Goal: Check status: Check status

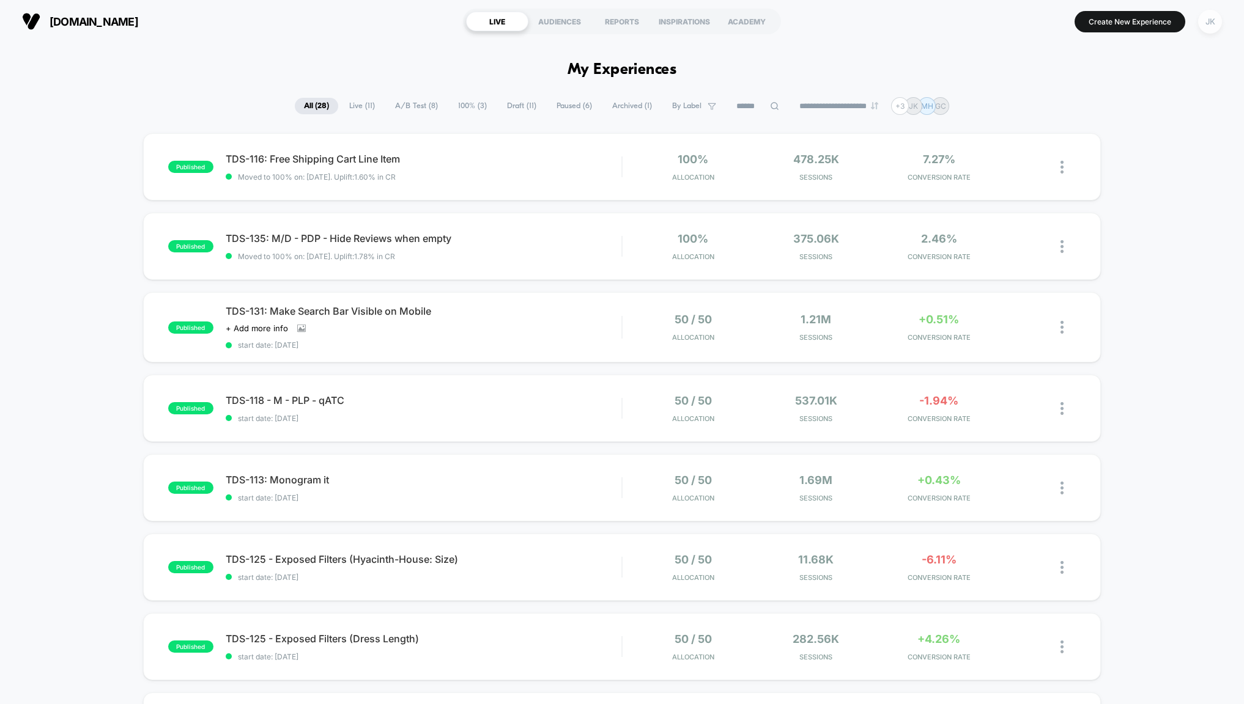
click at [1211, 22] on div "JK" at bounding box center [1210, 22] width 24 height 24
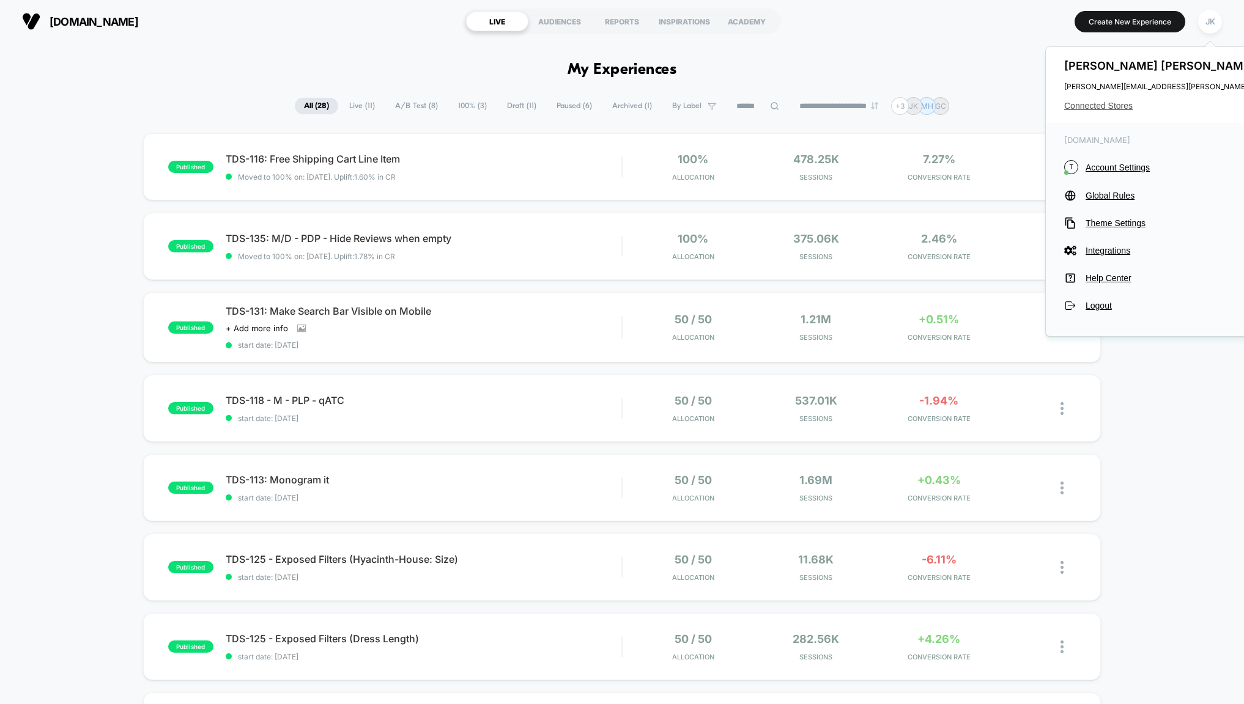
click at [1111, 106] on span "Connected Stores" at bounding box center [1185, 106] width 243 height 10
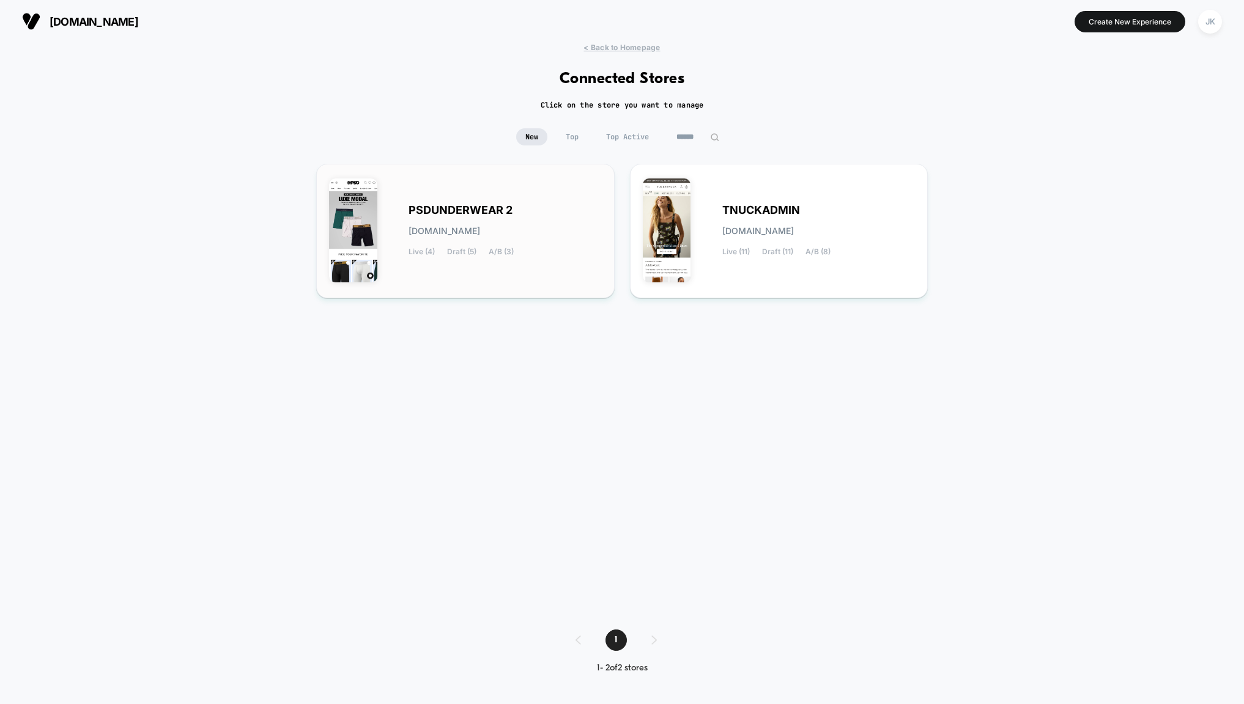
click at [436, 268] on div "PSDUNDERWEAR 2 [DOMAIN_NAME] Live (4) Draft (5) A/B (3)" at bounding box center [465, 231] width 273 height 109
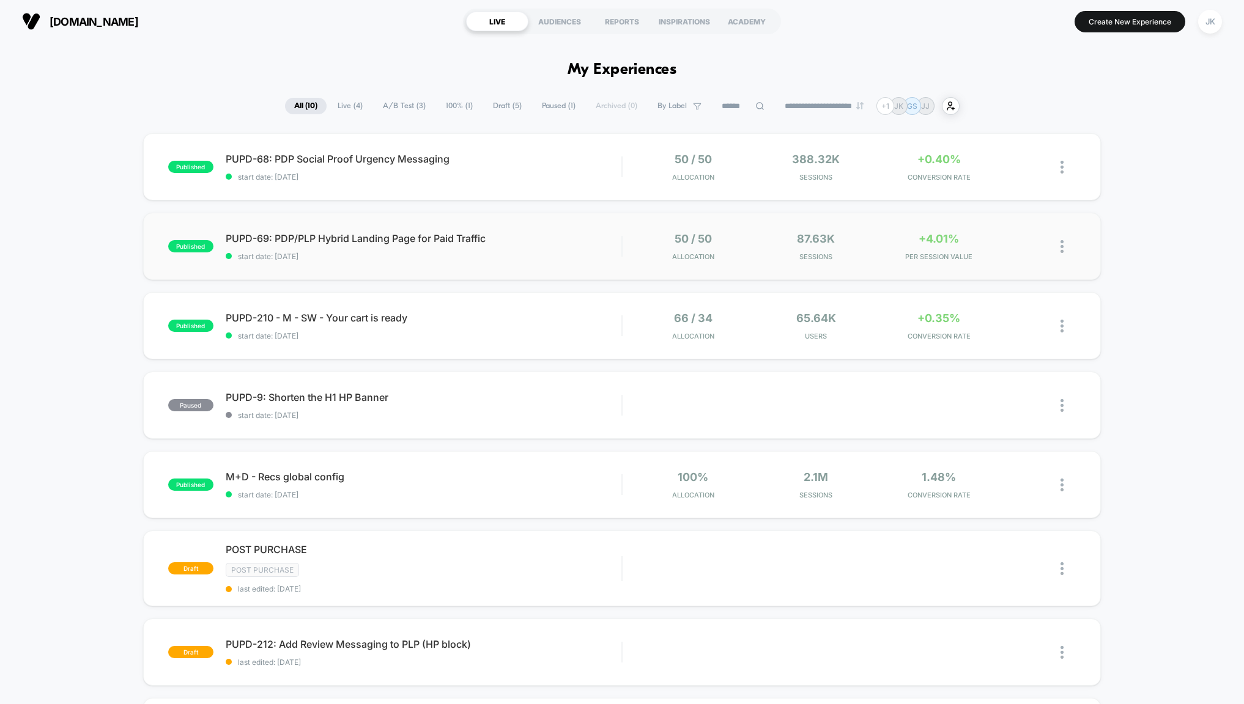
click at [486, 271] on div "published PUPD-69: PDP/PLP Hybrid Landing Page for Paid Traffic start date: [DA…" at bounding box center [622, 246] width 958 height 67
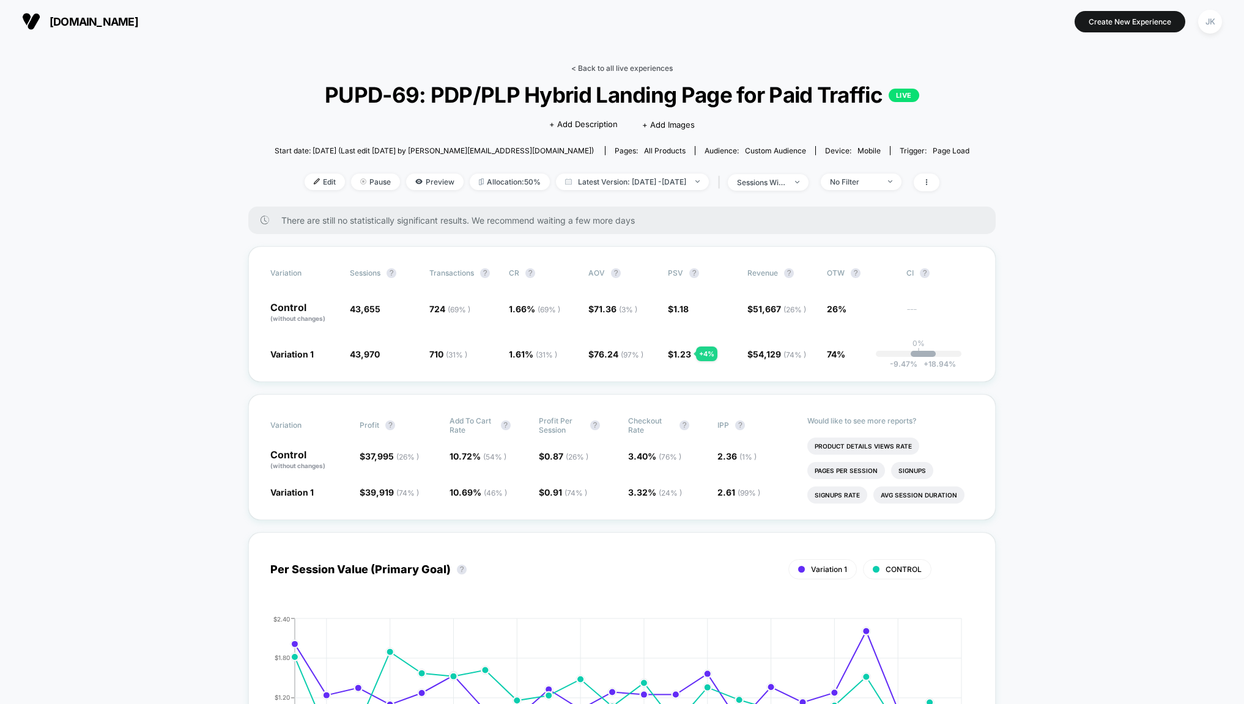
click at [634, 70] on link "< Back to all live experiences" at bounding box center [621, 68] width 101 height 9
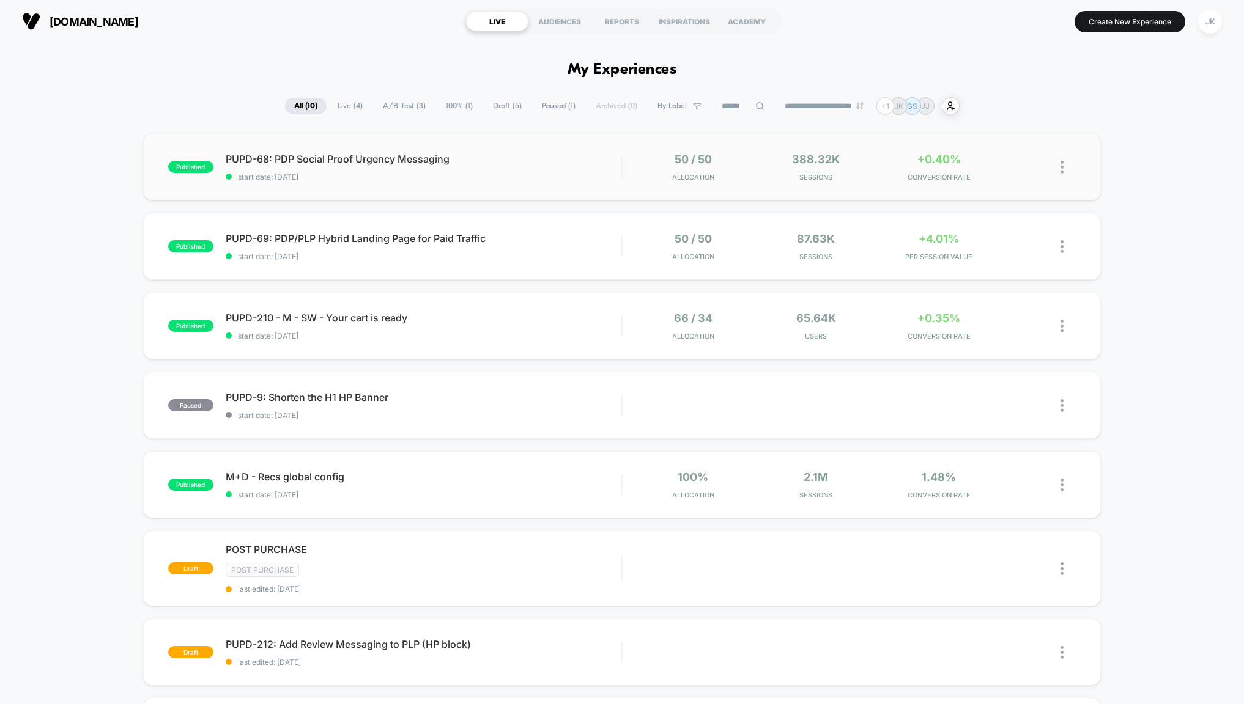
click at [433, 184] on div "published PUPD-68: PDP Social Proof Urgency Messaging start date: [DATE] 50 / 5…" at bounding box center [622, 166] width 958 height 67
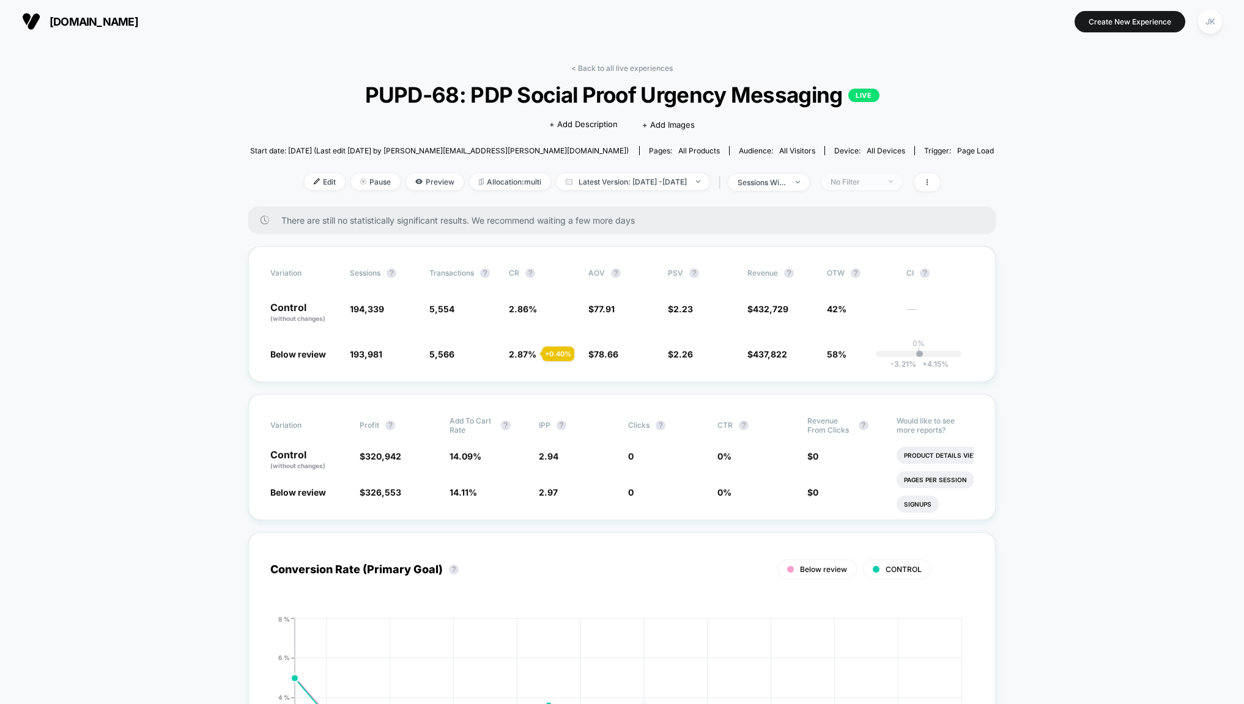
click at [846, 182] on span "No Filter" at bounding box center [861, 182] width 81 height 17
click at [851, 226] on span "Mobile Visitors" at bounding box center [872, 228] width 59 height 10
click at [877, 363] on button "Save" at bounding box center [880, 360] width 112 height 20
click at [902, 180] on span "Mobile" at bounding box center [861, 182] width 81 height 17
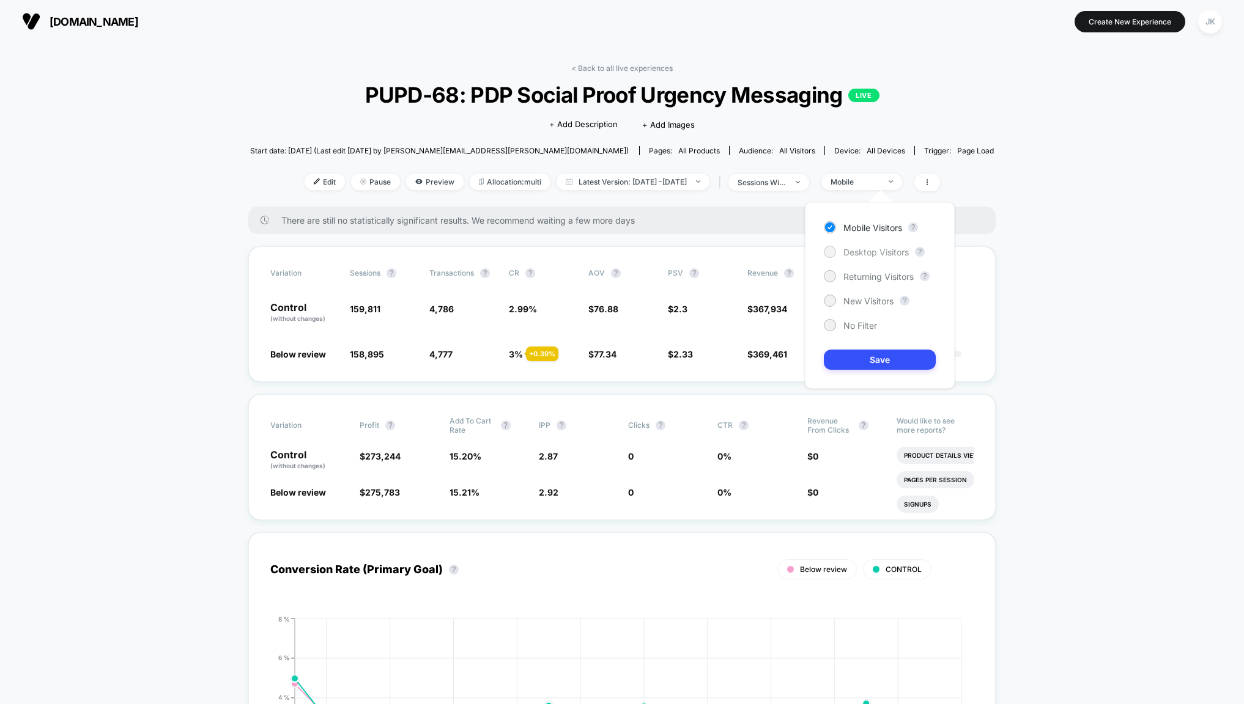
click at [865, 247] on span "Desktop Visitors" at bounding box center [875, 252] width 65 height 10
click at [882, 346] on div "Mobile Visitors ? Desktop Visitors ? Returning Visitors ? New Visitors ? No Fil…" at bounding box center [880, 295] width 150 height 186
click at [879, 353] on button "Save" at bounding box center [880, 360] width 112 height 20
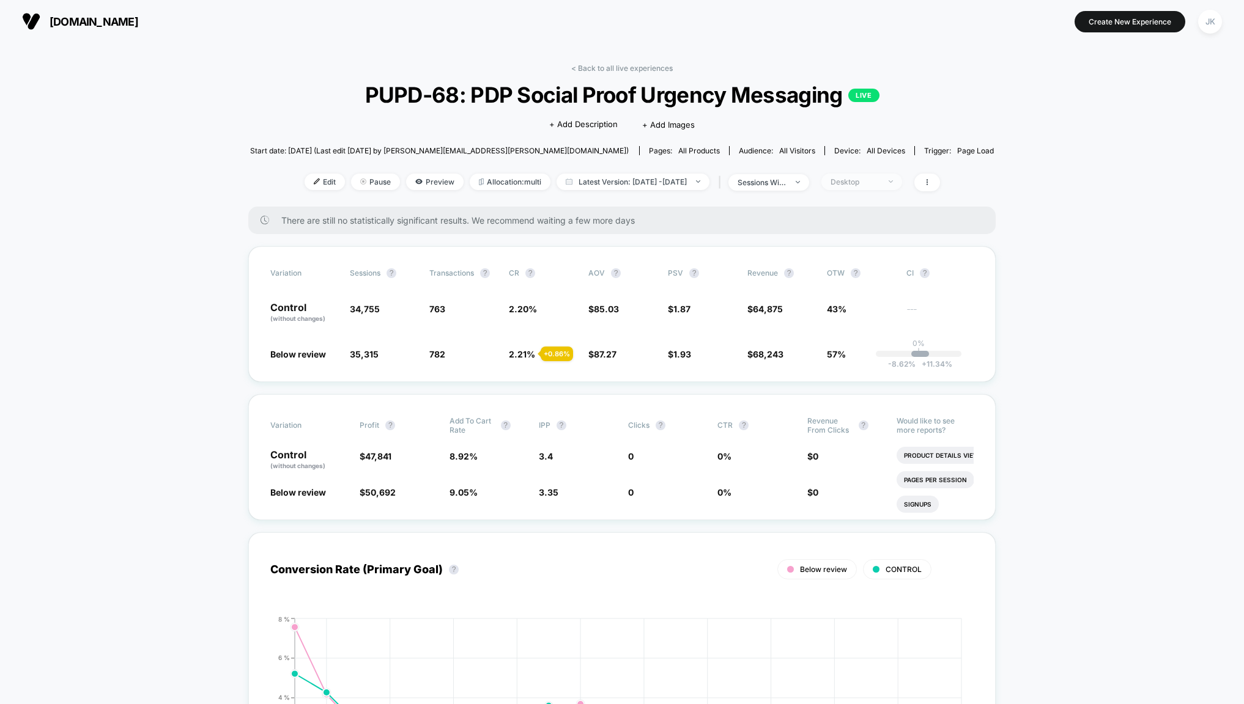
click at [879, 182] on div "Desktop" at bounding box center [854, 181] width 49 height 9
click at [873, 275] on span "Returning Visitors" at bounding box center [878, 276] width 70 height 10
click at [878, 358] on button "Save" at bounding box center [880, 360] width 112 height 20
click at [879, 185] on div "Returning Visitors" at bounding box center [854, 181] width 49 height 9
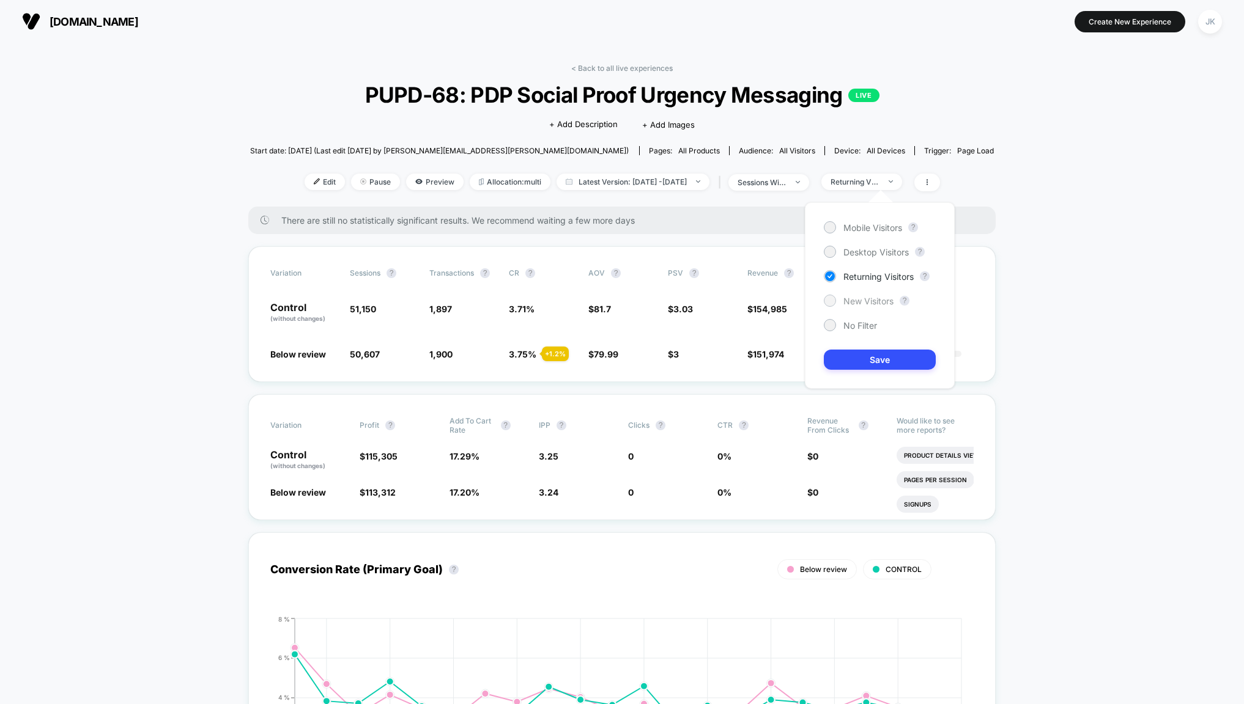
click at [874, 301] on span "New Visitors" at bounding box center [868, 301] width 50 height 10
click at [886, 365] on button "Save" at bounding box center [880, 360] width 112 height 20
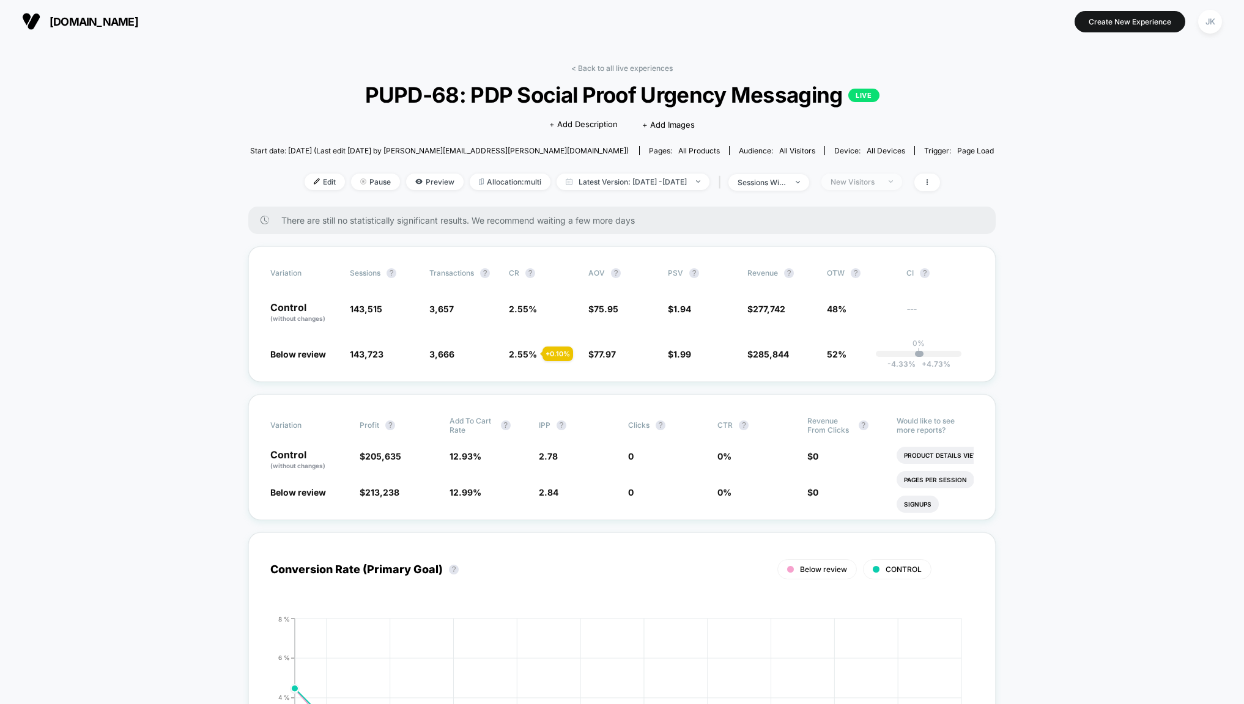
click at [879, 186] on div "New Visitors" at bounding box center [854, 181] width 49 height 9
click at [849, 322] on span "No Filter" at bounding box center [860, 325] width 34 height 10
click at [880, 361] on button "Save" at bounding box center [880, 360] width 112 height 20
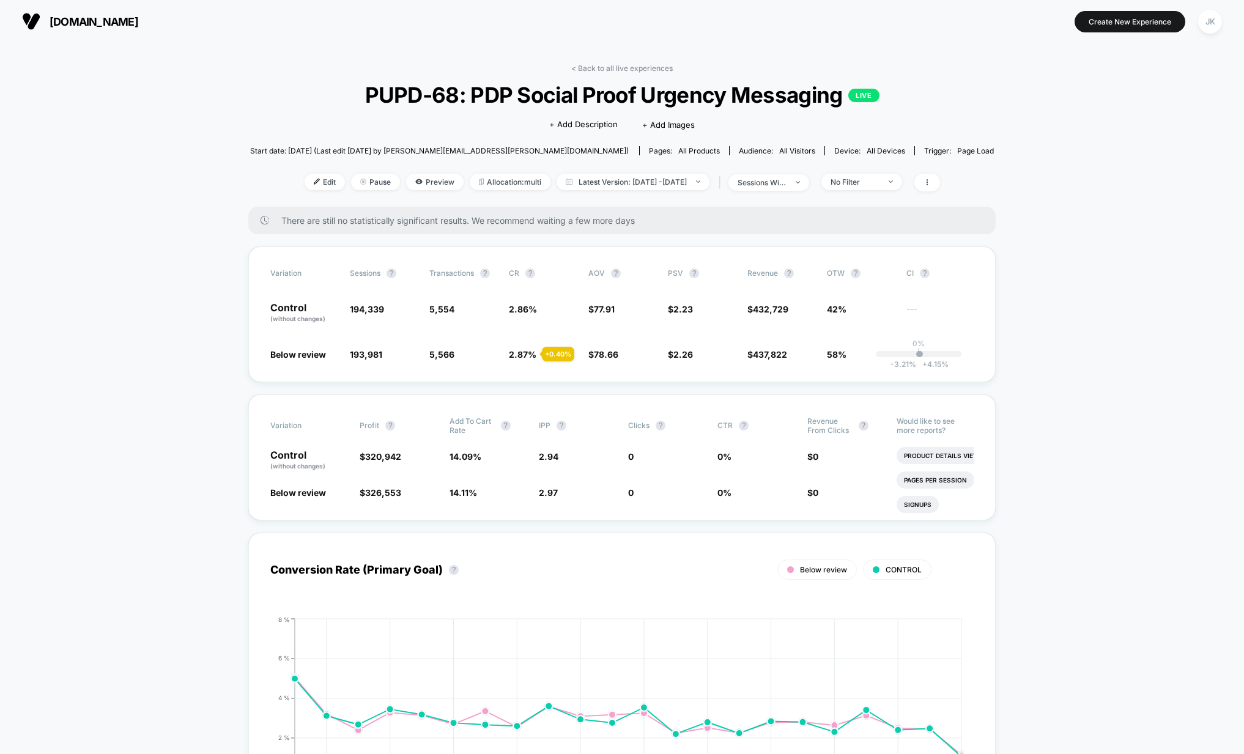
click at [63, 23] on span "[DOMAIN_NAME]" at bounding box center [94, 21] width 89 height 13
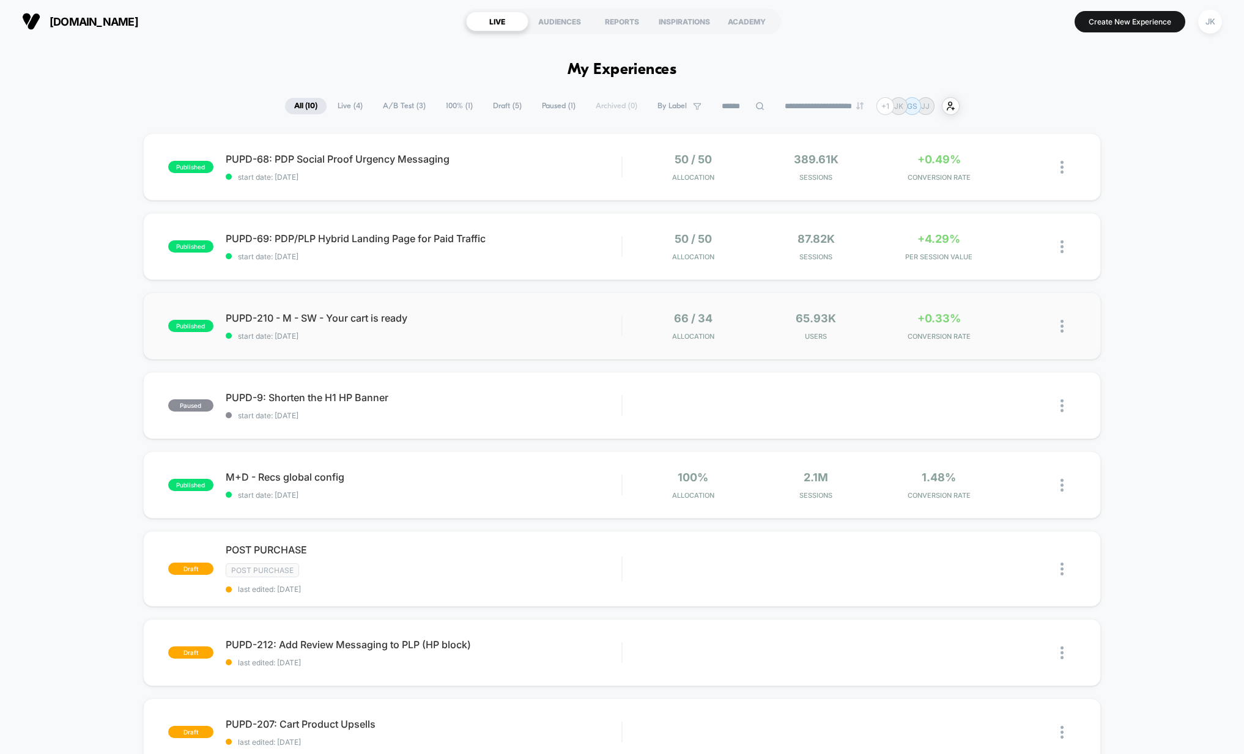
scroll to position [2, 0]
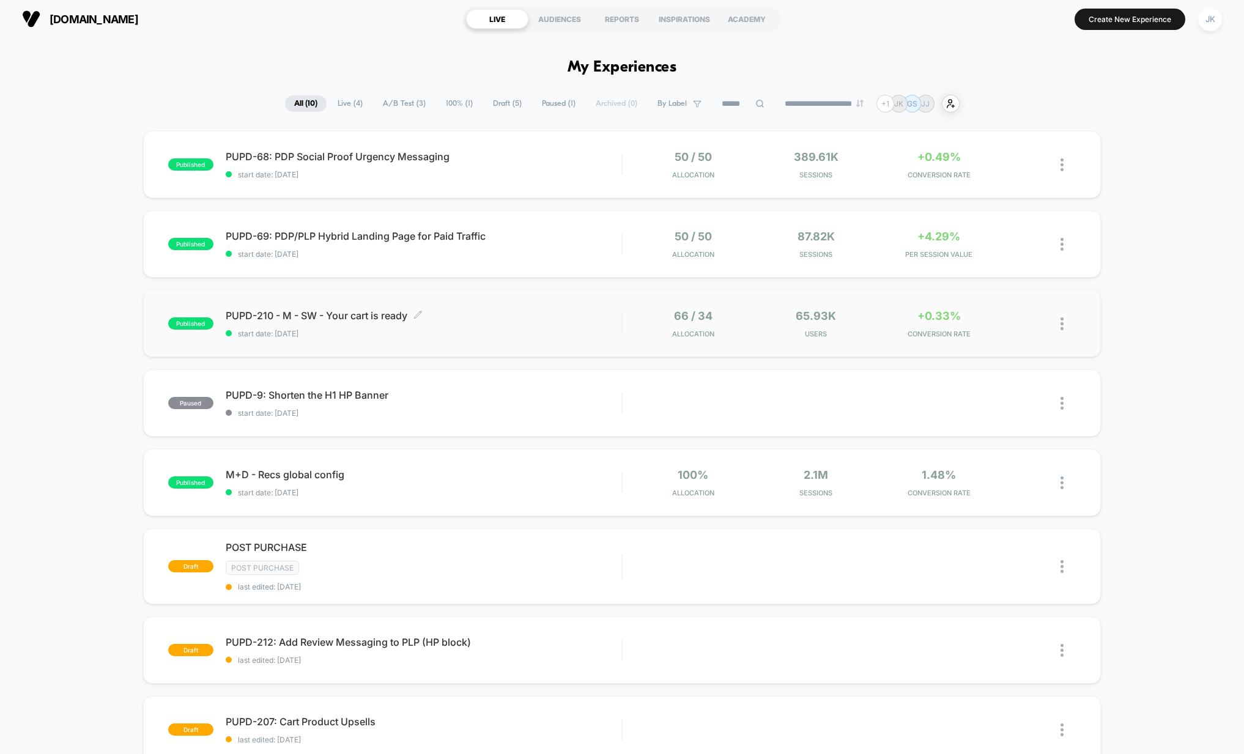
click at [430, 336] on span "start date: [DATE]" at bounding box center [424, 333] width 396 height 9
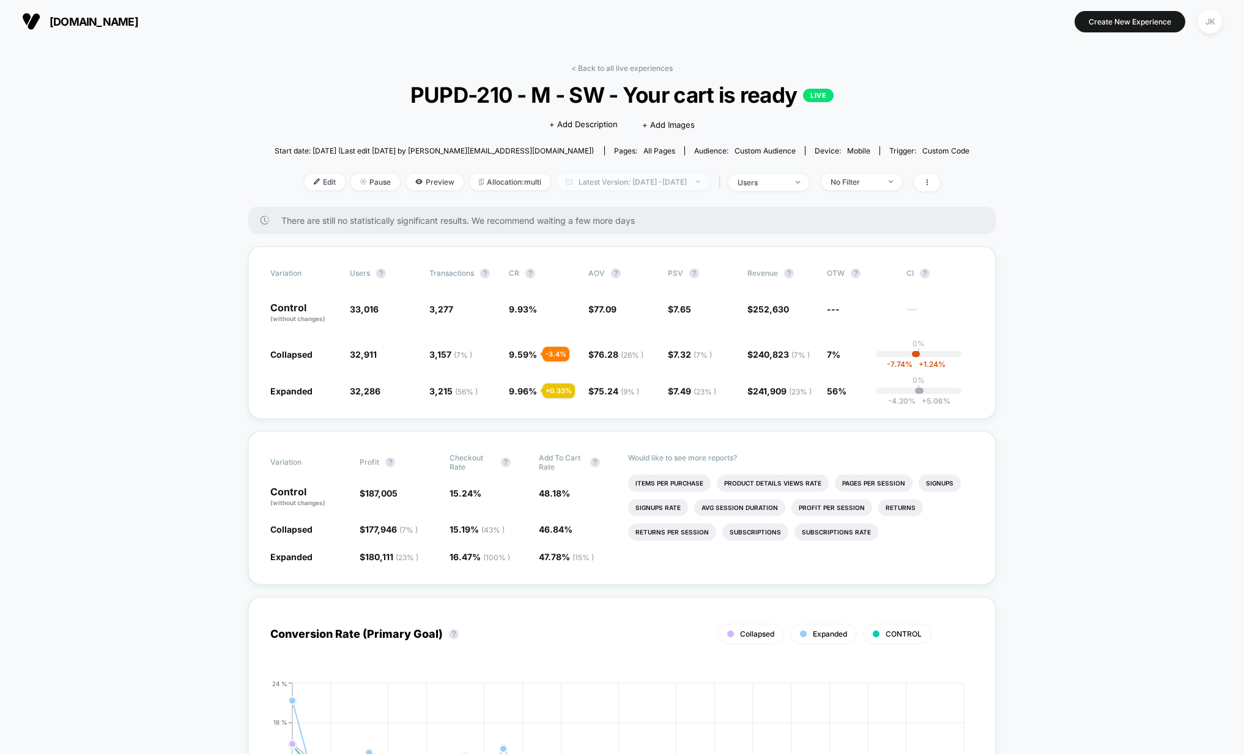
click at [625, 182] on span "Latest Version: [DATE] - [DATE]" at bounding box center [632, 182] width 153 height 17
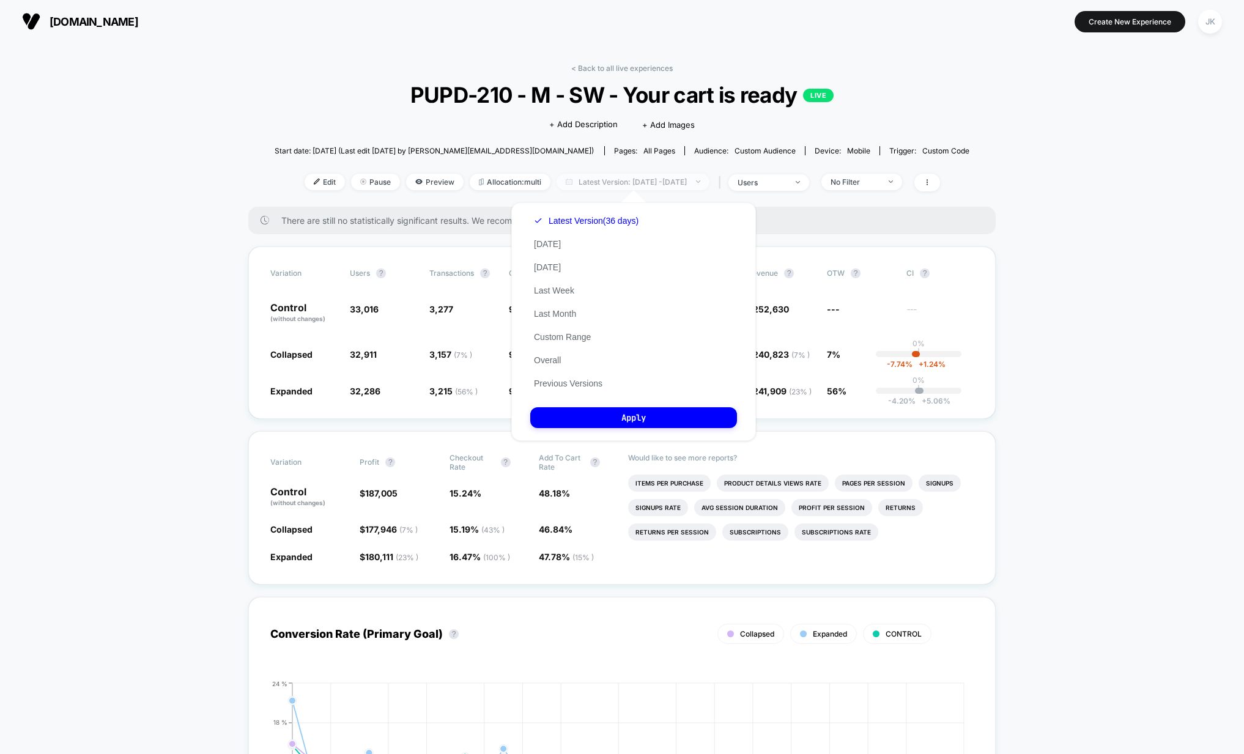
click at [627, 182] on span "Latest Version: [DATE] - [DATE]" at bounding box center [632, 182] width 153 height 17
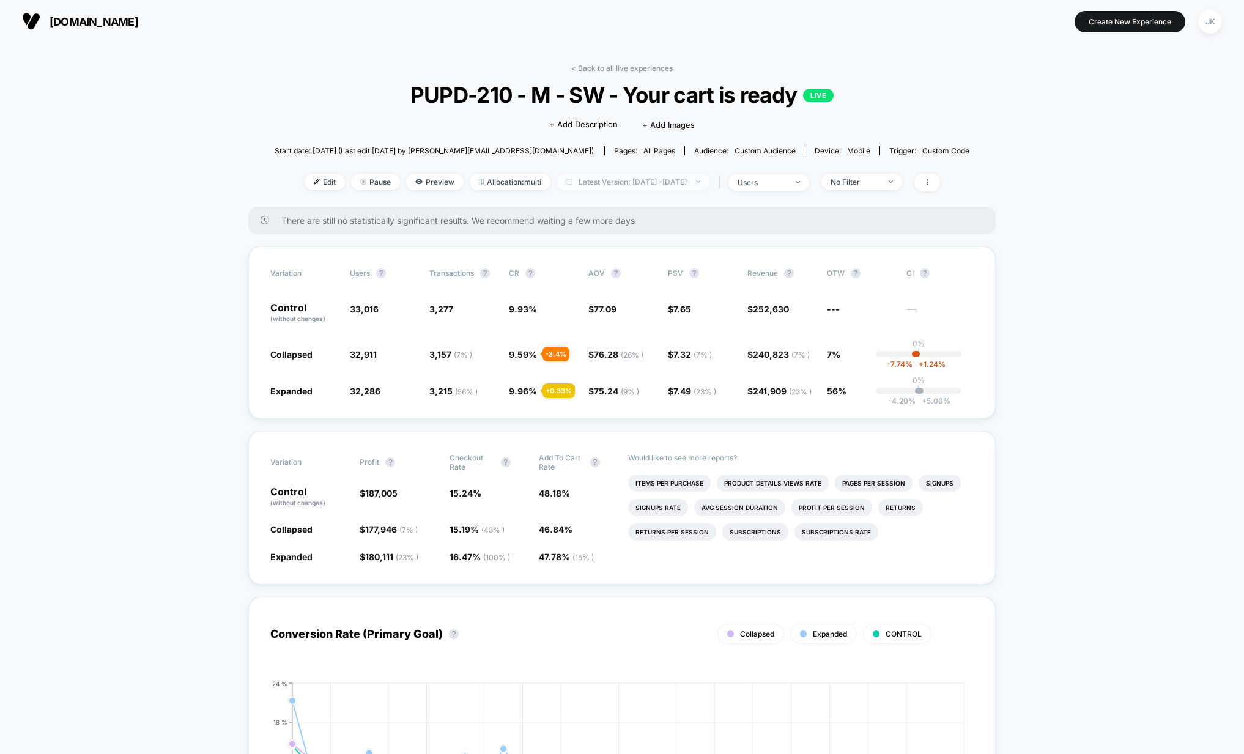
click at [640, 180] on span "Latest Version: [DATE] - [DATE]" at bounding box center [632, 182] width 153 height 17
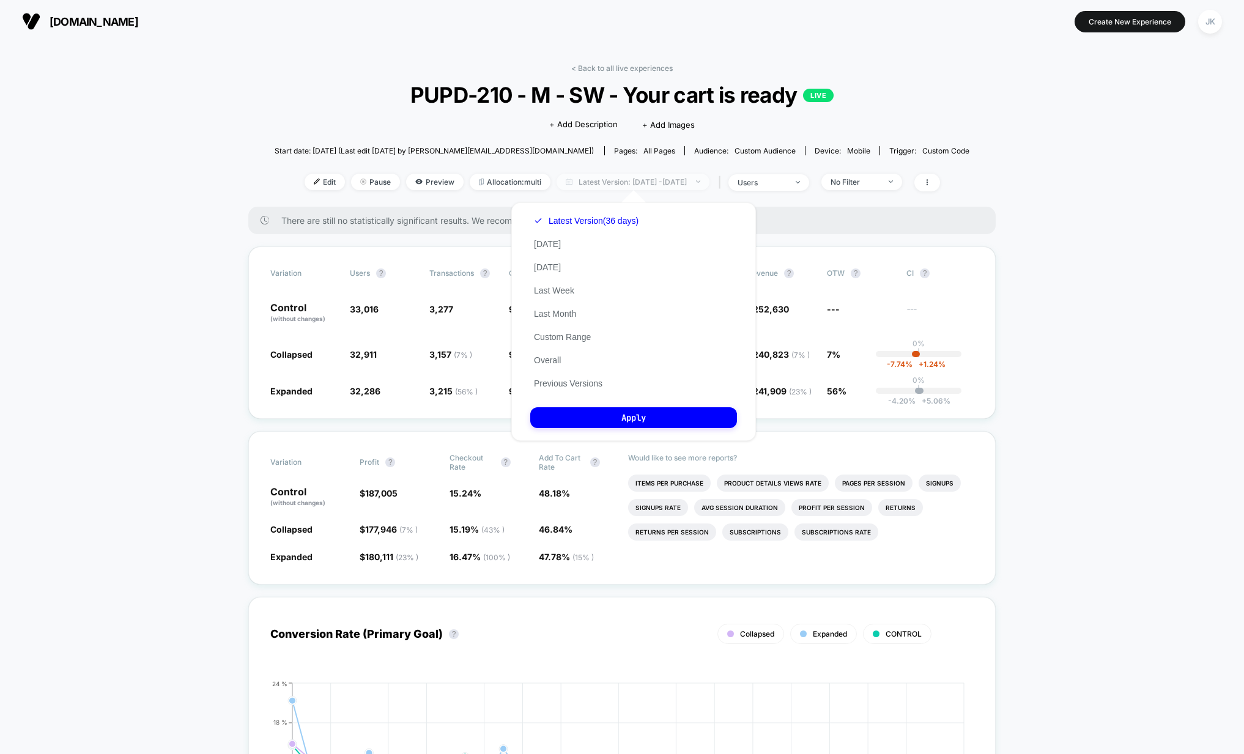
click at [640, 180] on span "Latest Version: [DATE] - [DATE]" at bounding box center [632, 182] width 153 height 17
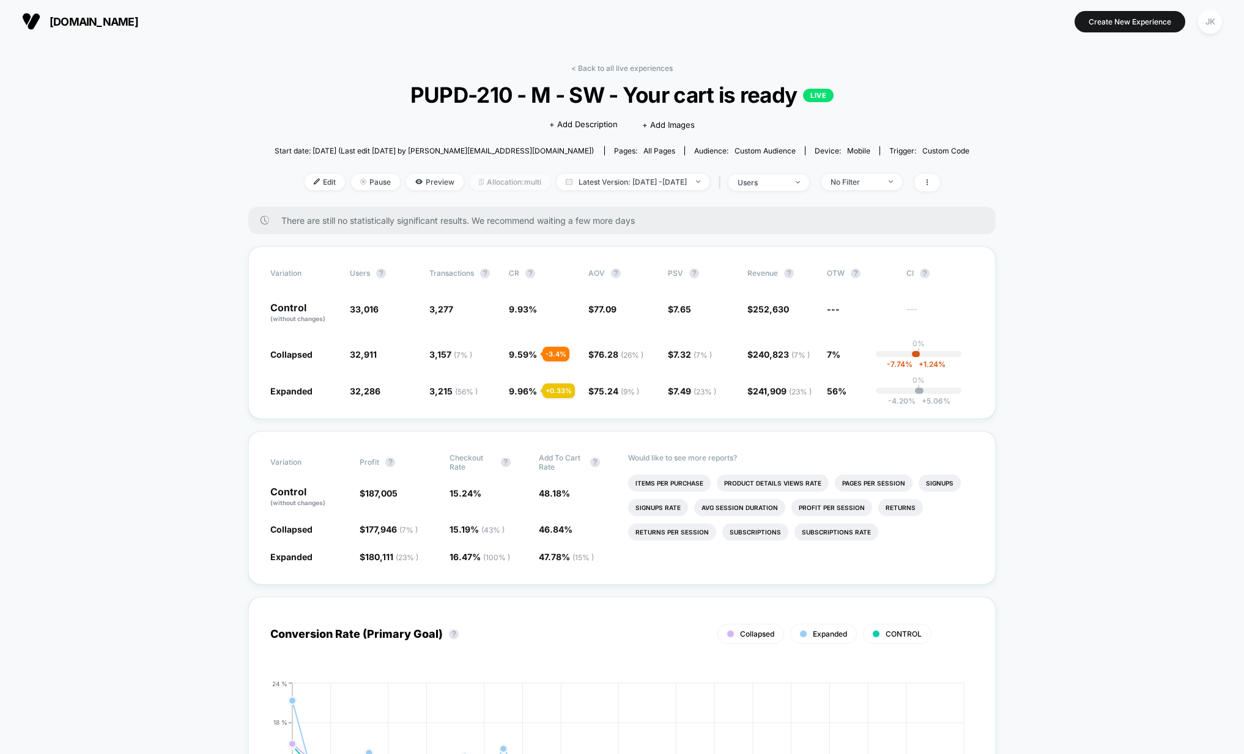
click at [489, 186] on span "Allocation: multi" at bounding box center [510, 182] width 81 height 17
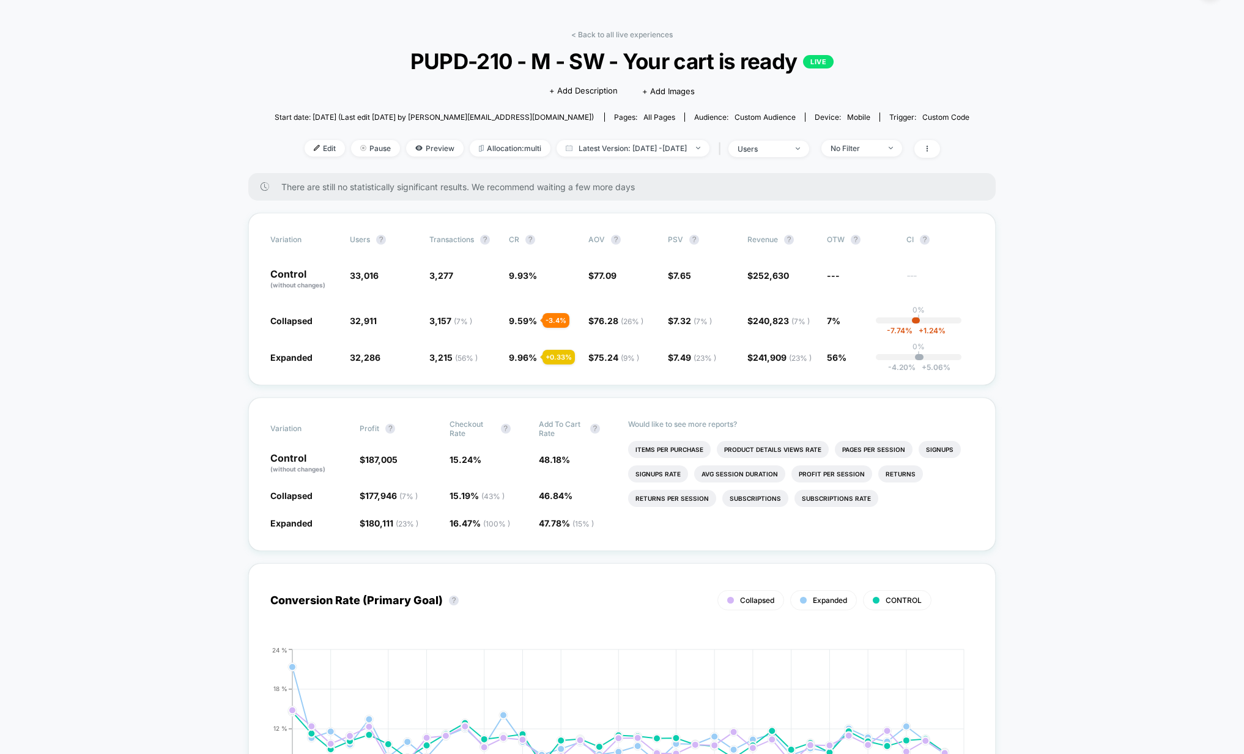
scroll to position [19, 0]
